Goal: Task Accomplishment & Management: Use online tool/utility

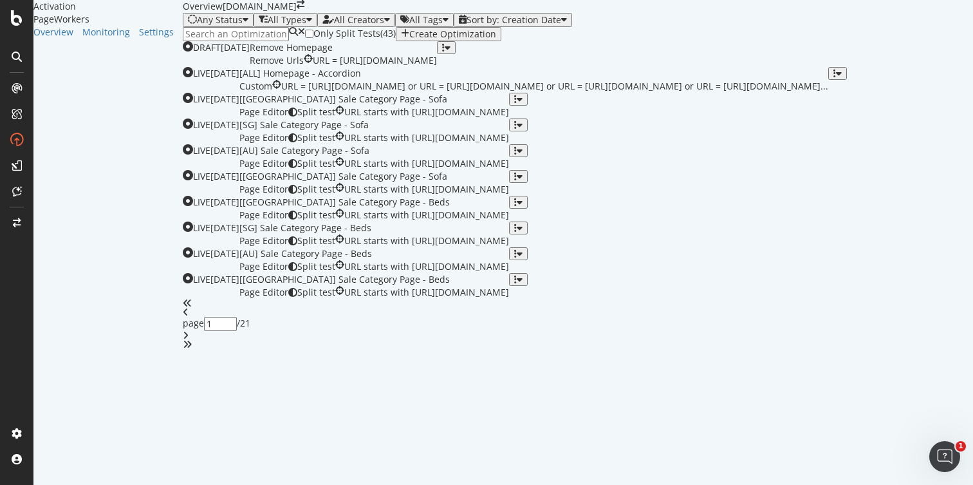
click at [218, 41] on input at bounding box center [236, 34] width 106 height 14
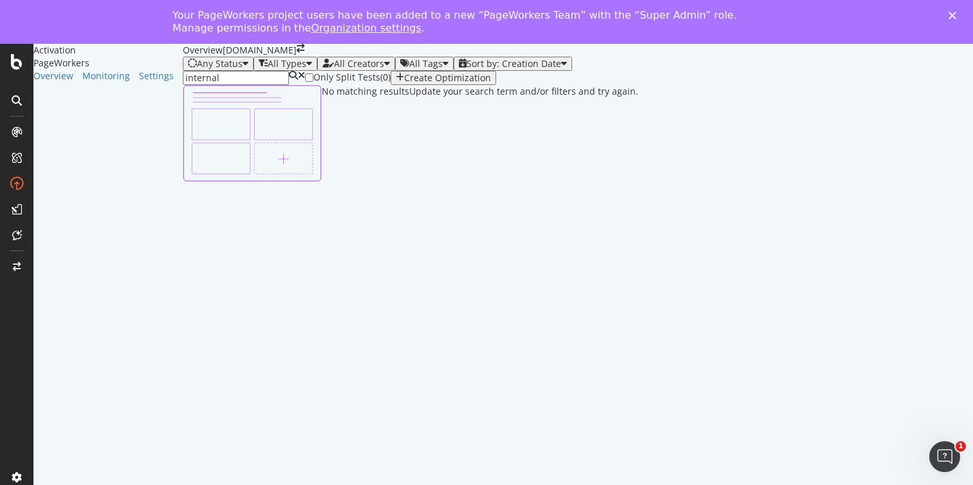
click at [954, 15] on icon "Close" at bounding box center [953, 16] width 8 height 8
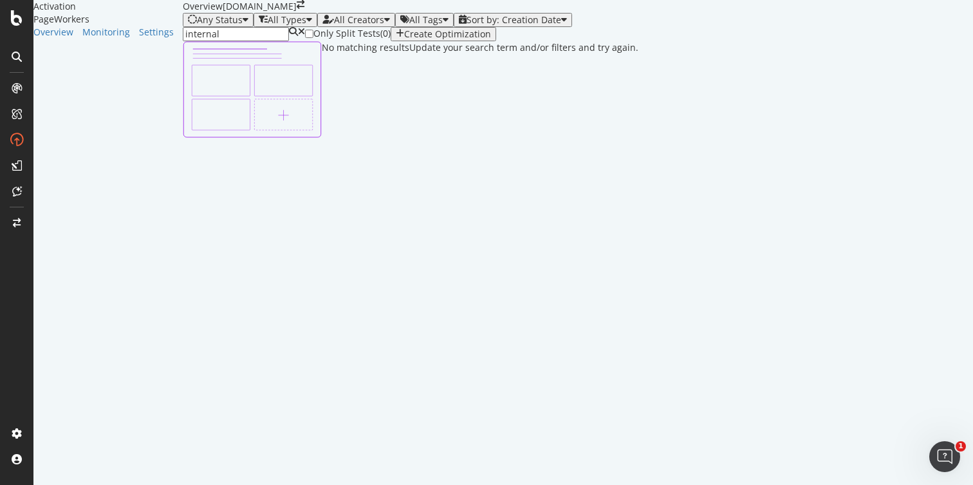
click at [256, 41] on input "internal" at bounding box center [236, 34] width 106 height 14
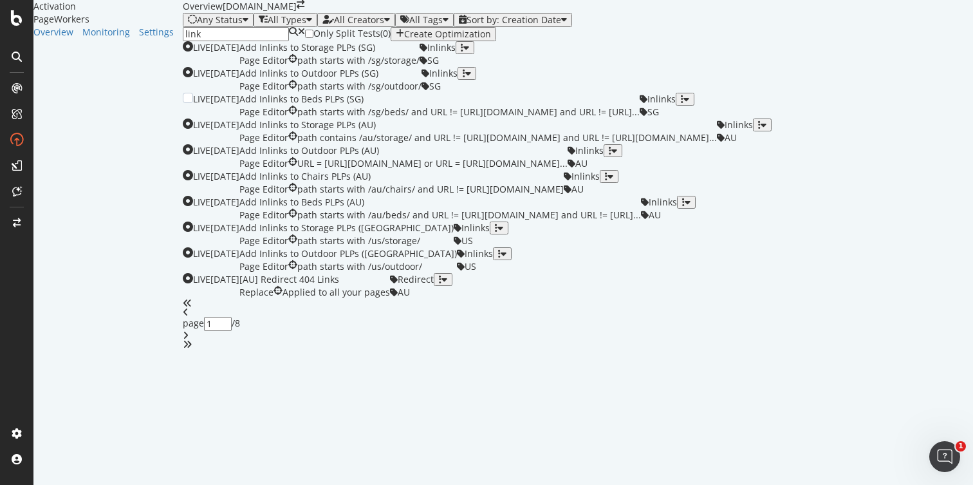
click at [478, 106] on div "Add Inlinks to Beds PLPs (SG)" at bounding box center [439, 99] width 400 height 13
